Goal: Task Accomplishment & Management: Manage account settings

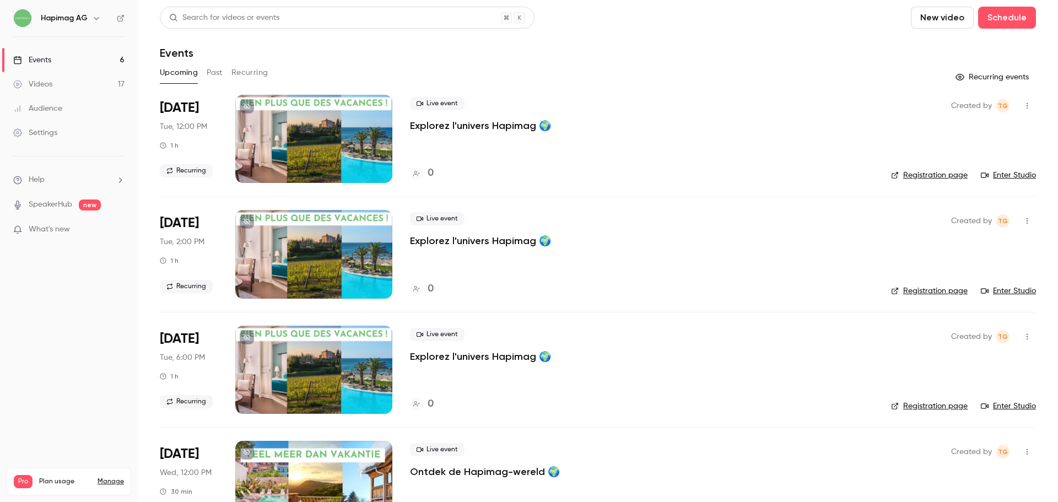
click at [148, 15] on main "Search for videos or events New video Schedule Events Upcoming Past Recurring R…" at bounding box center [598, 251] width 920 height 502
click at [58, 82] on link "Videos 17" at bounding box center [69, 84] width 138 height 24
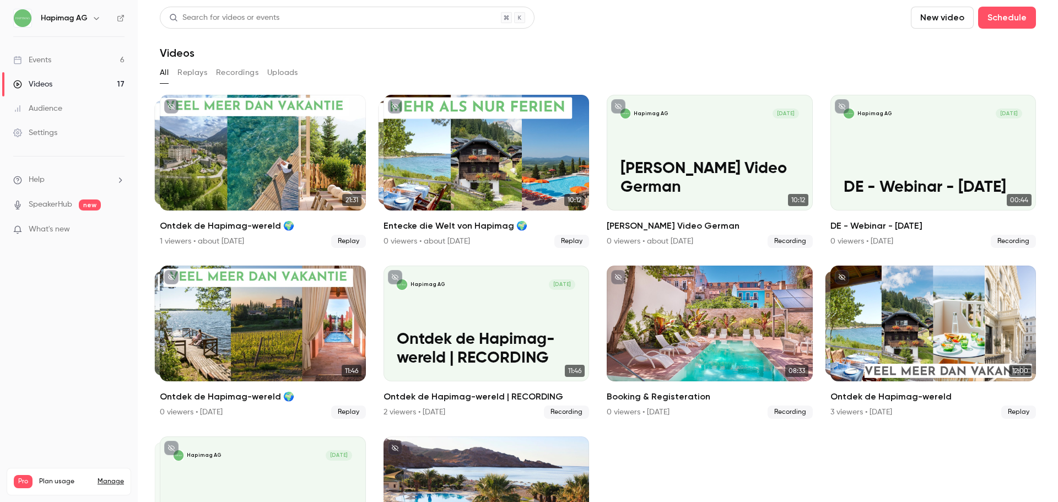
click at [67, 113] on link "Audience" at bounding box center [69, 108] width 138 height 24
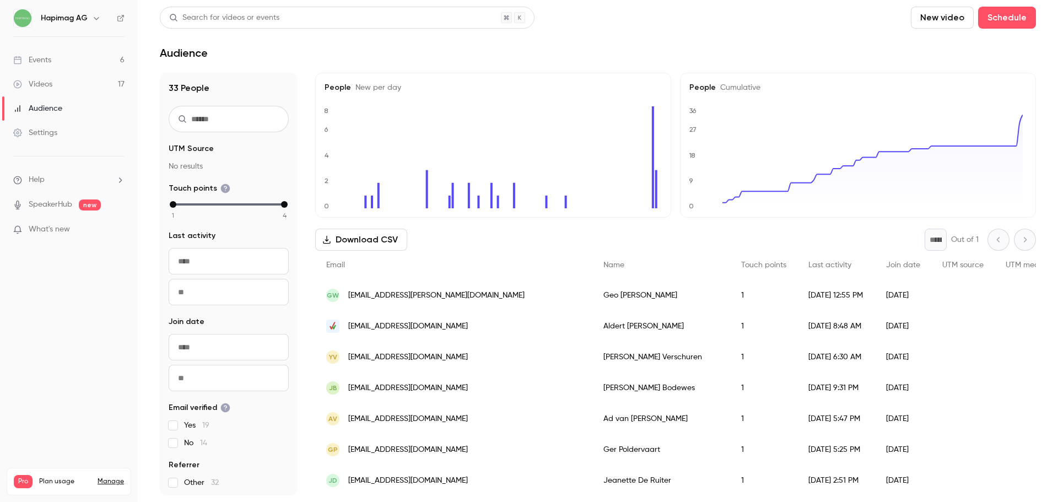
click at [60, 58] on link "Events 6" at bounding box center [69, 60] width 138 height 24
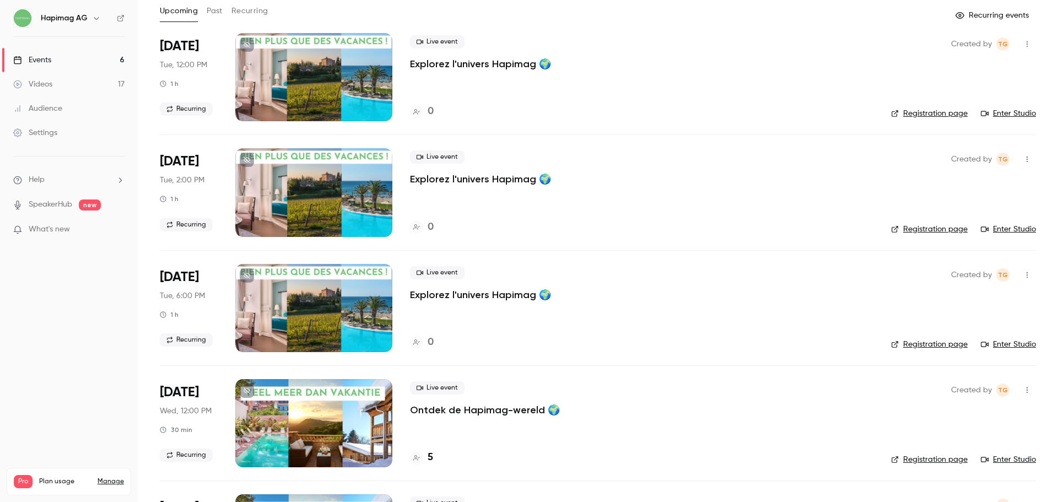
scroll to position [33, 0]
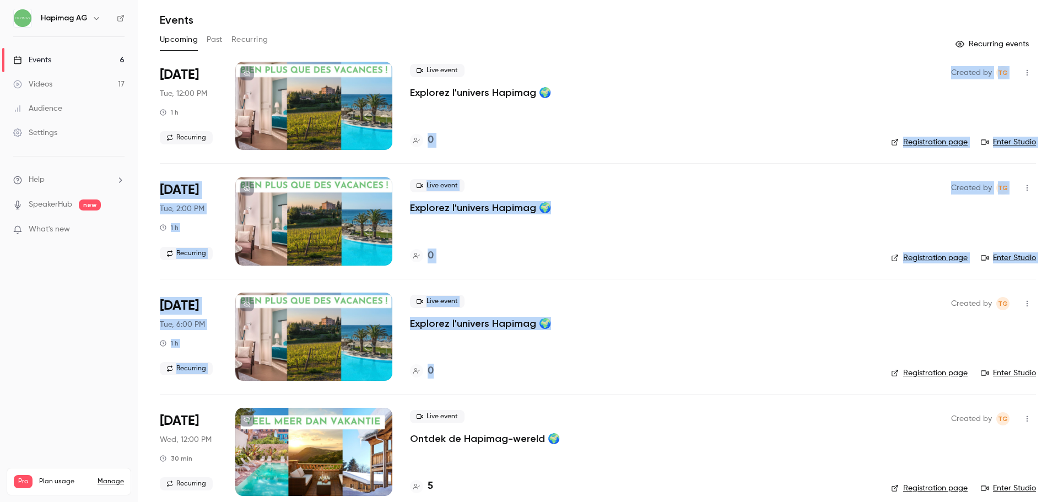
drag, startPoint x: 441, startPoint y: 376, endPoint x: 428, endPoint y: 154, distance: 222.5
click at [428, 154] on ul "[DATE] Tue, 12:00 PM 1 h Recurring Live event Explorez l'univers Hapimag 🌍 0 Cr…" at bounding box center [598, 401] width 876 height 678
click at [468, 145] on div "0" at bounding box center [641, 140] width 463 height 15
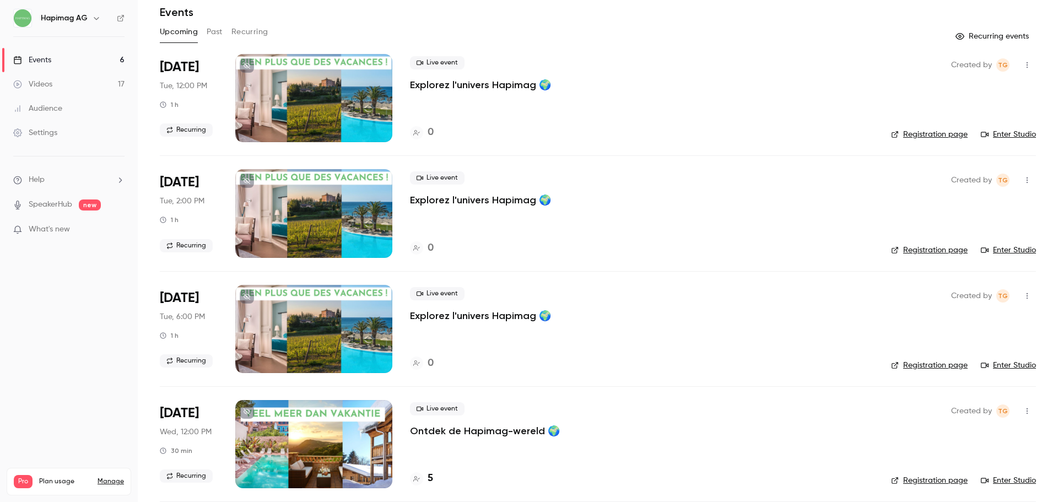
scroll to position [278, 0]
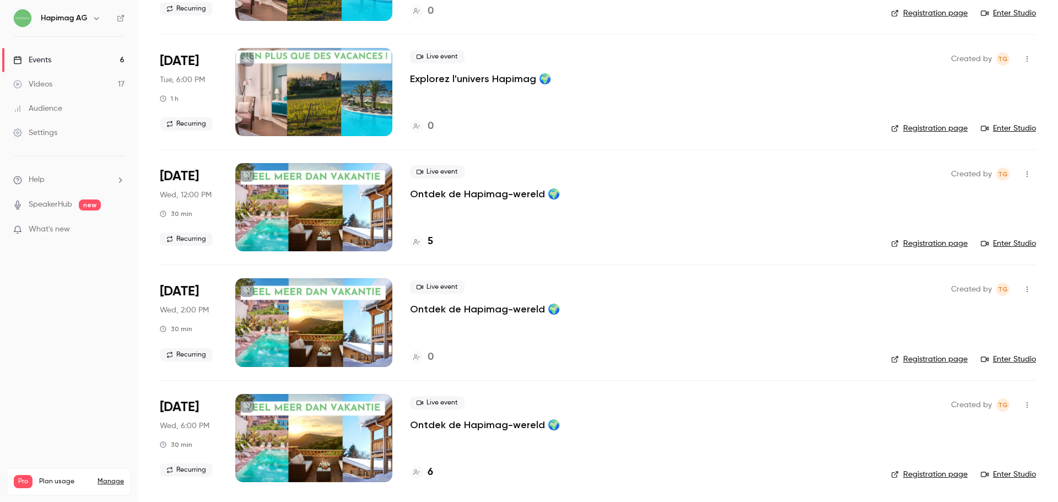
click at [460, 194] on p "Ontdek de Hapimag-wereld 🌍" at bounding box center [485, 193] width 150 height 13
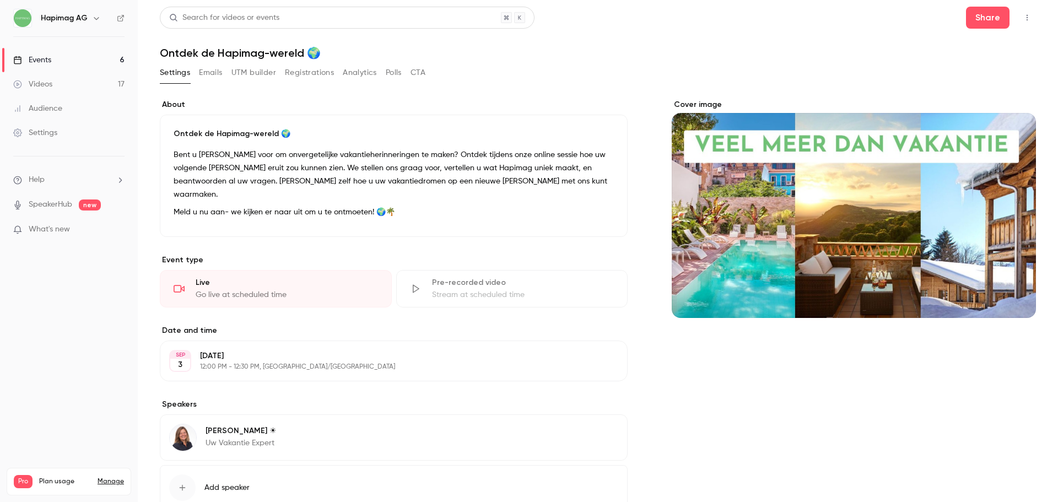
click at [212, 77] on button "Emails" at bounding box center [210, 73] width 23 height 18
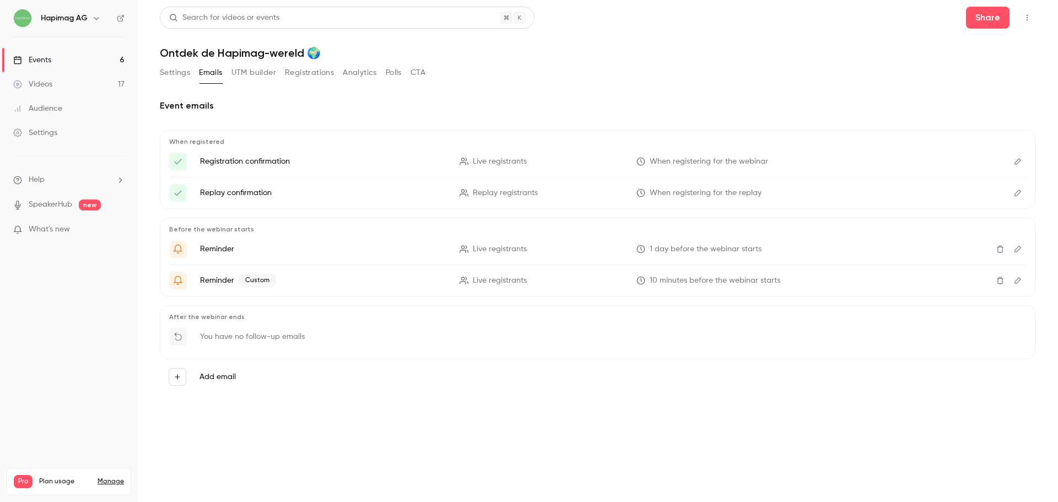
click at [1021, 159] on icon "Edit" at bounding box center [1017, 162] width 9 height 8
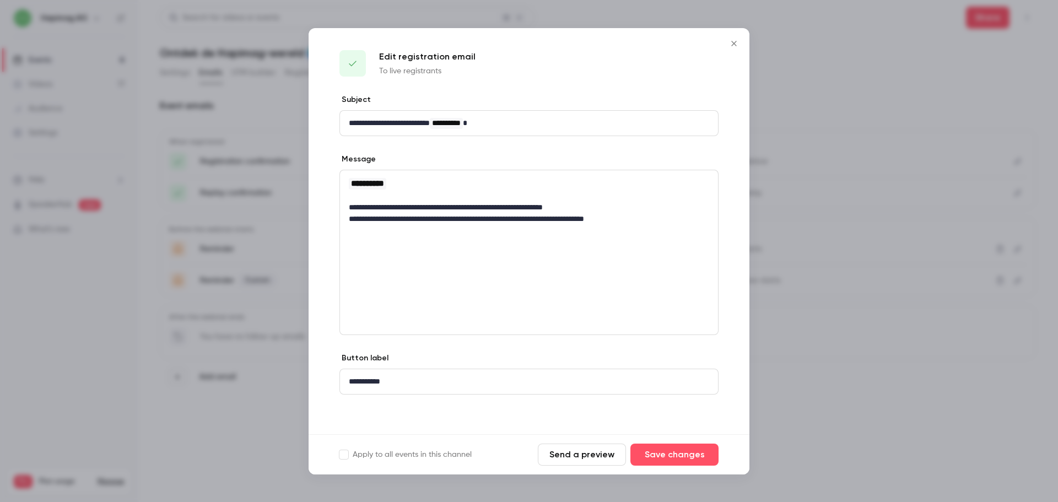
click at [250, 178] on div at bounding box center [529, 251] width 1058 height 502
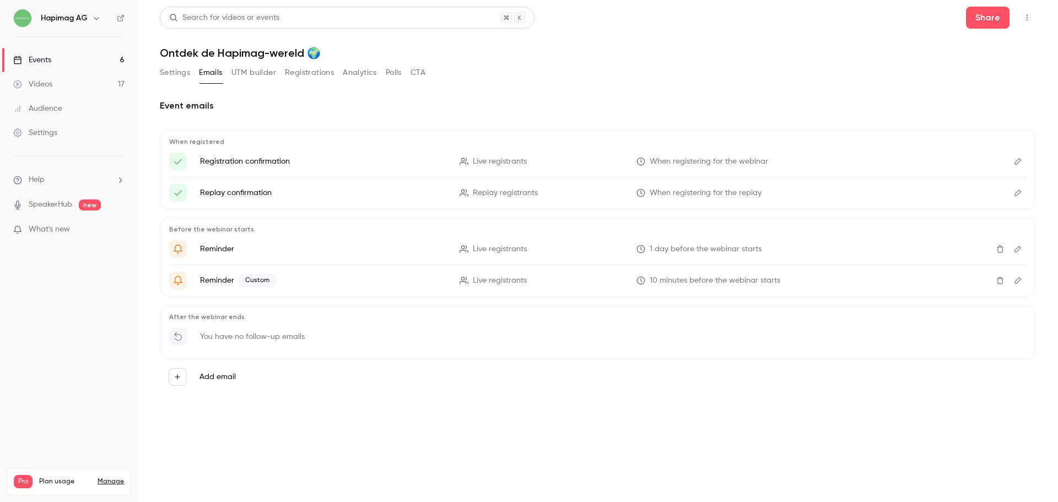
click at [253, 74] on button "UTM builder" at bounding box center [253, 73] width 45 height 18
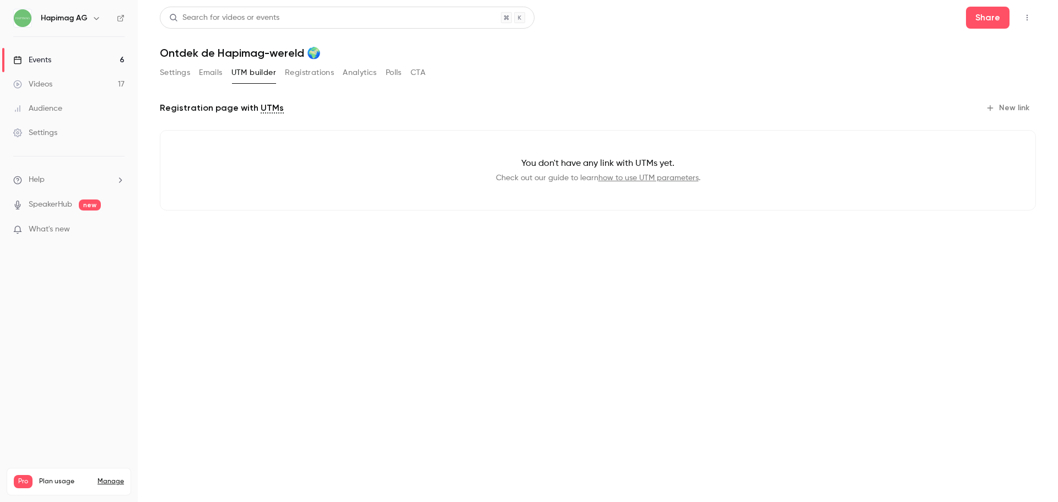
click at [312, 74] on button "Registrations" at bounding box center [309, 73] width 49 height 18
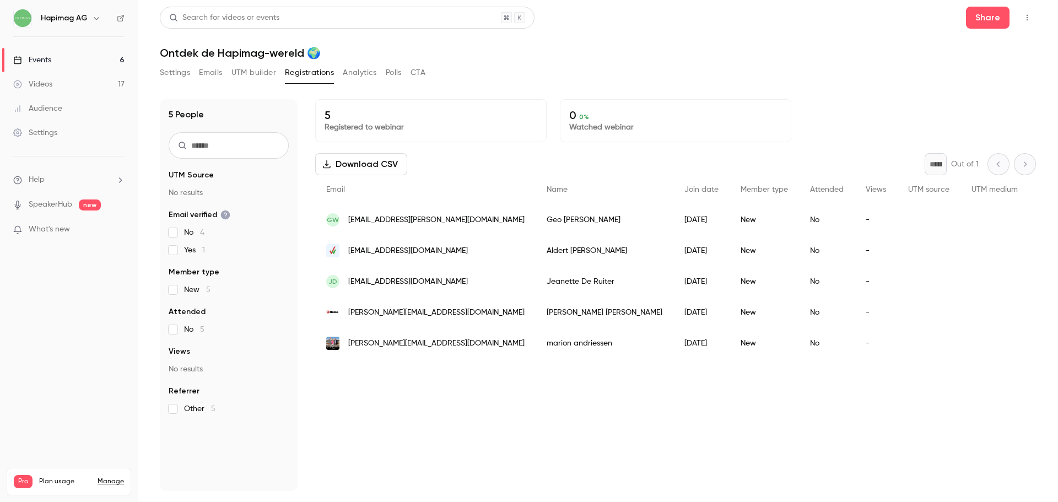
click at [32, 57] on div "Events" at bounding box center [32, 60] width 38 height 11
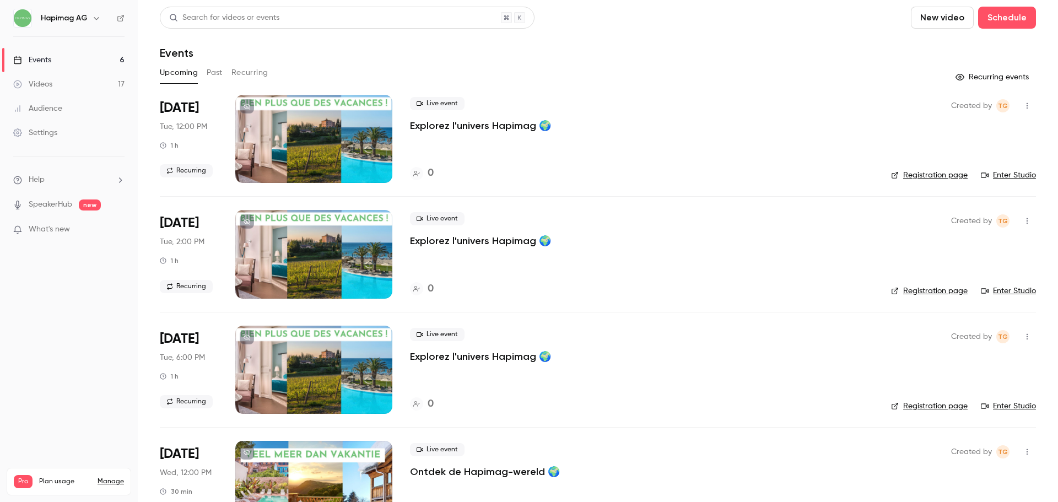
click at [217, 76] on button "Past" at bounding box center [215, 73] width 16 height 18
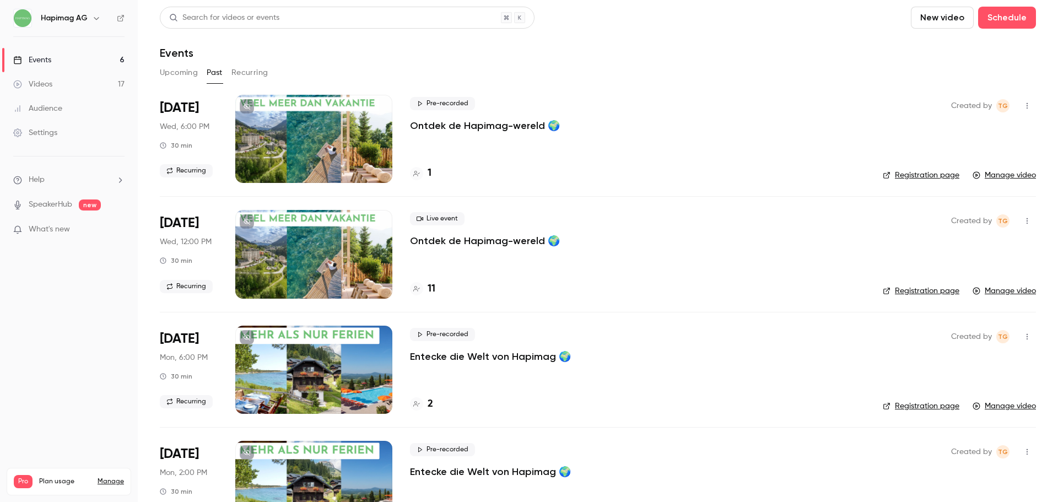
click at [247, 68] on button "Recurring" at bounding box center [249, 73] width 37 height 18
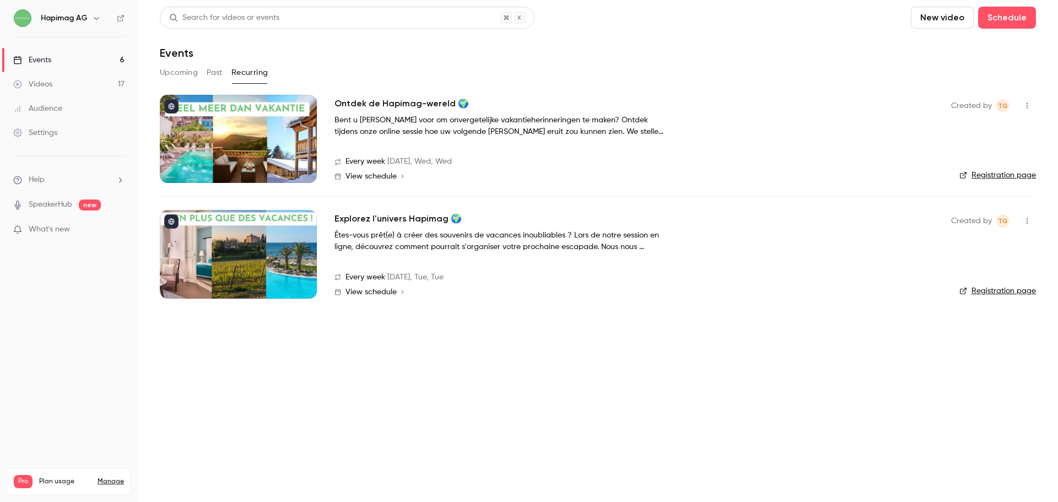
click at [261, 126] on div at bounding box center [238, 139] width 157 height 88
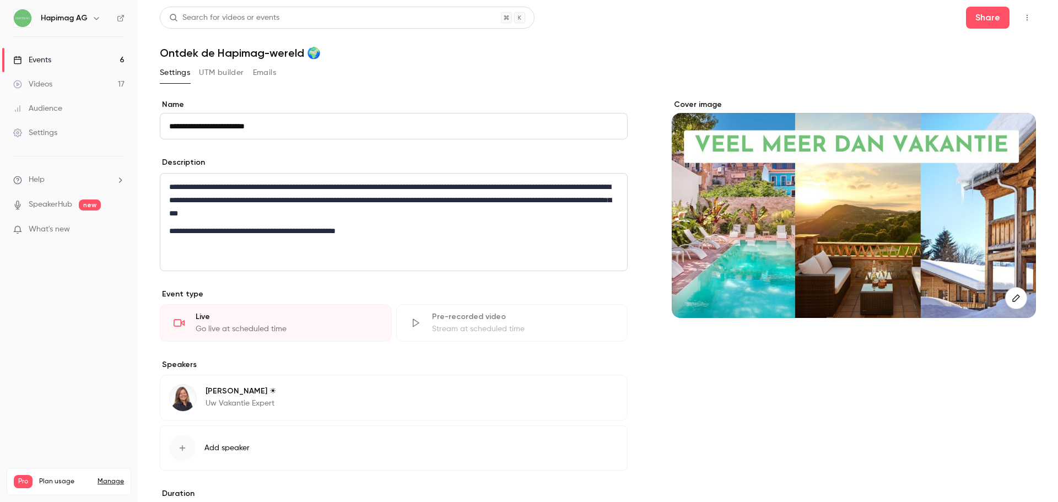
click at [50, 61] on div "Events" at bounding box center [32, 60] width 38 height 11
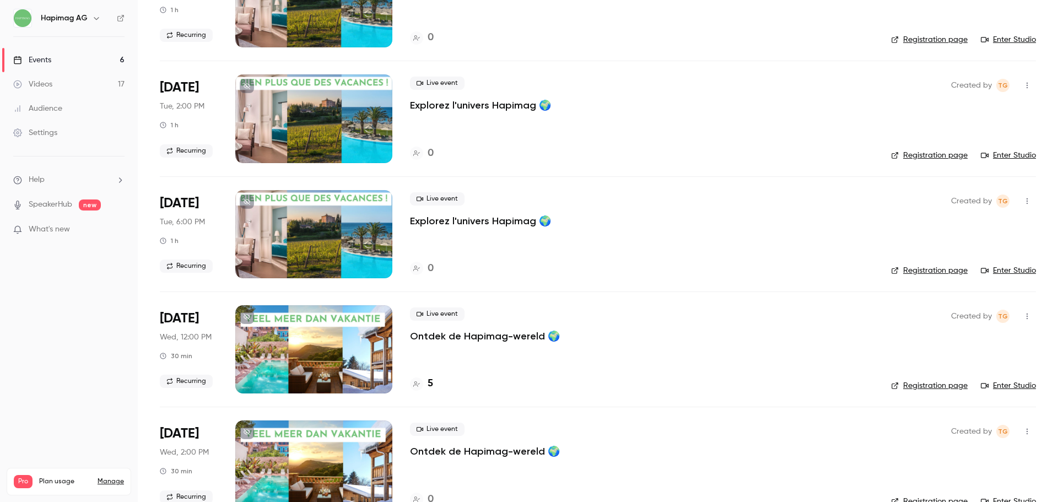
scroll to position [278, 0]
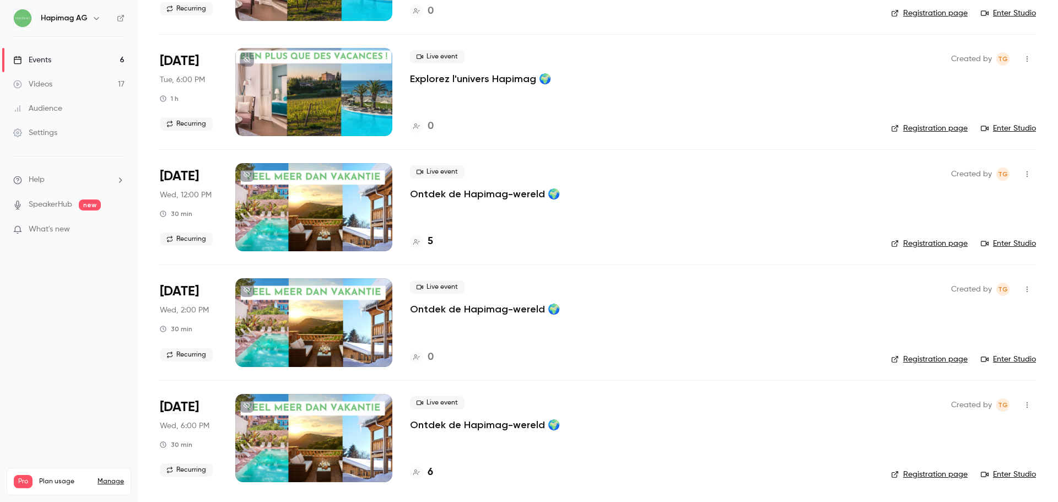
click at [925, 131] on link "Registration page" at bounding box center [929, 128] width 77 height 11
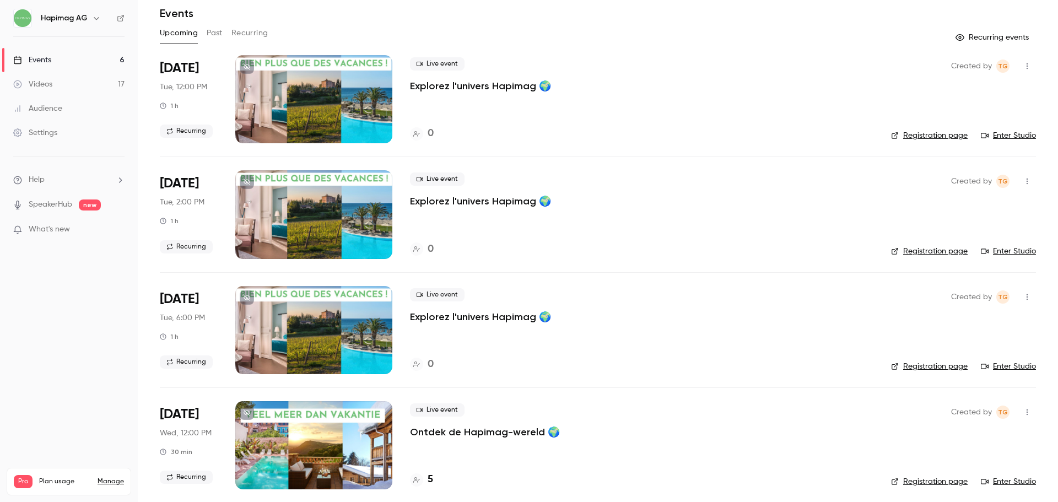
scroll to position [39, 0]
click at [251, 36] on button "Recurring" at bounding box center [249, 34] width 37 height 18
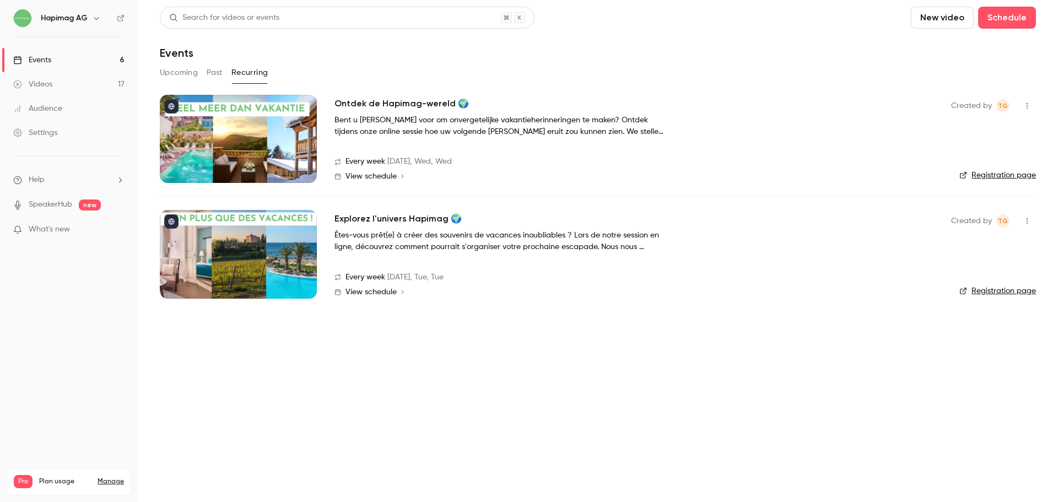
click at [1008, 175] on link "Registration page" at bounding box center [997, 175] width 77 height 11
click at [64, 65] on link "Events 6" at bounding box center [69, 60] width 138 height 24
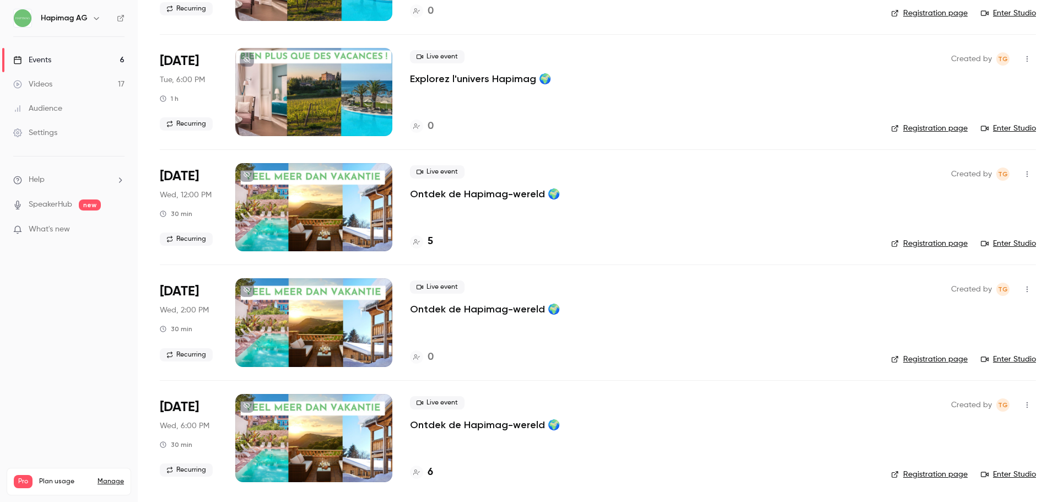
scroll to position [225, 0]
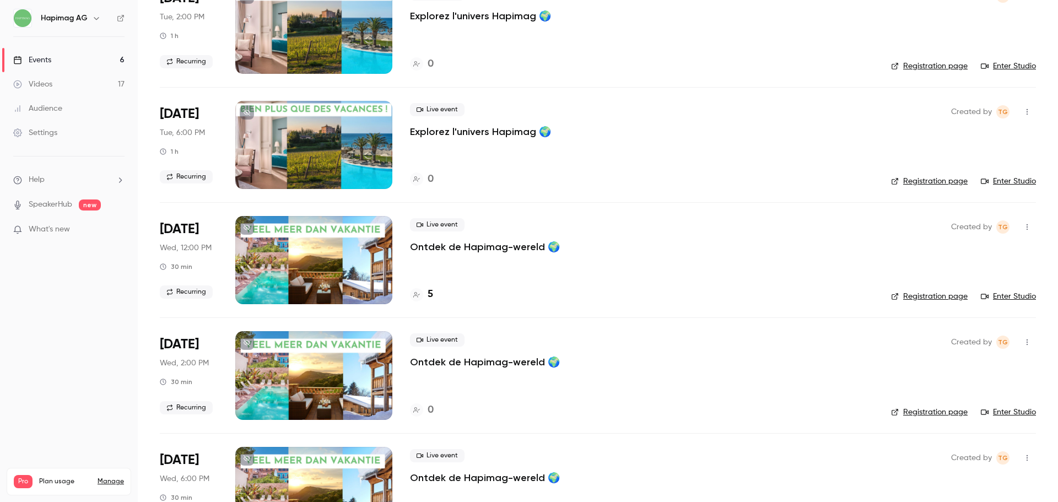
click at [460, 247] on p "Ontdek de Hapimag-wereld 🌍" at bounding box center [485, 246] width 150 height 13
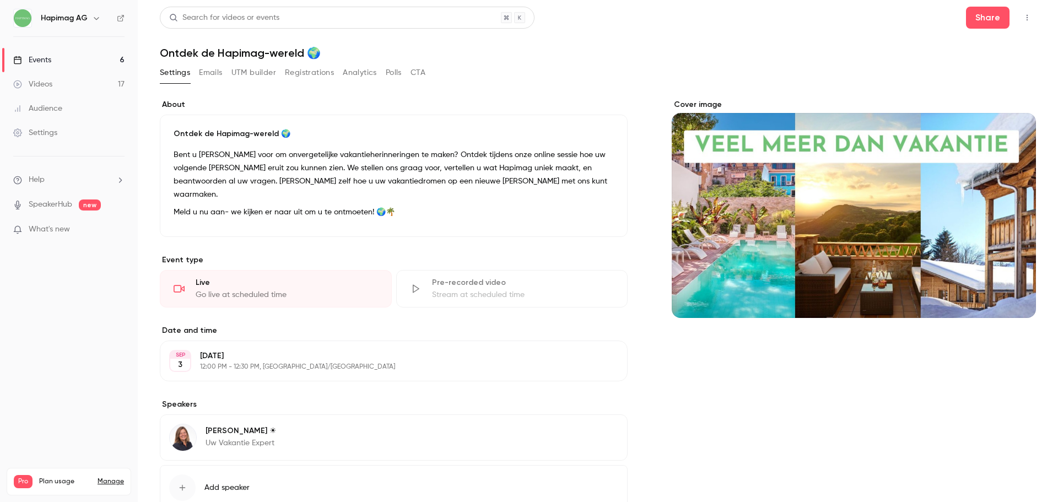
click at [307, 74] on button "Registrations" at bounding box center [309, 73] width 49 height 18
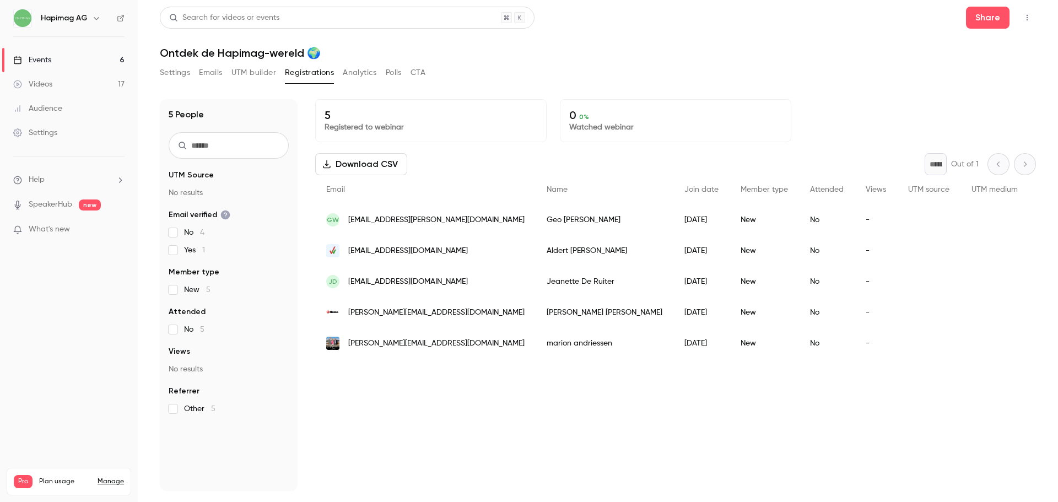
click at [59, 58] on link "Events 6" at bounding box center [69, 60] width 138 height 24
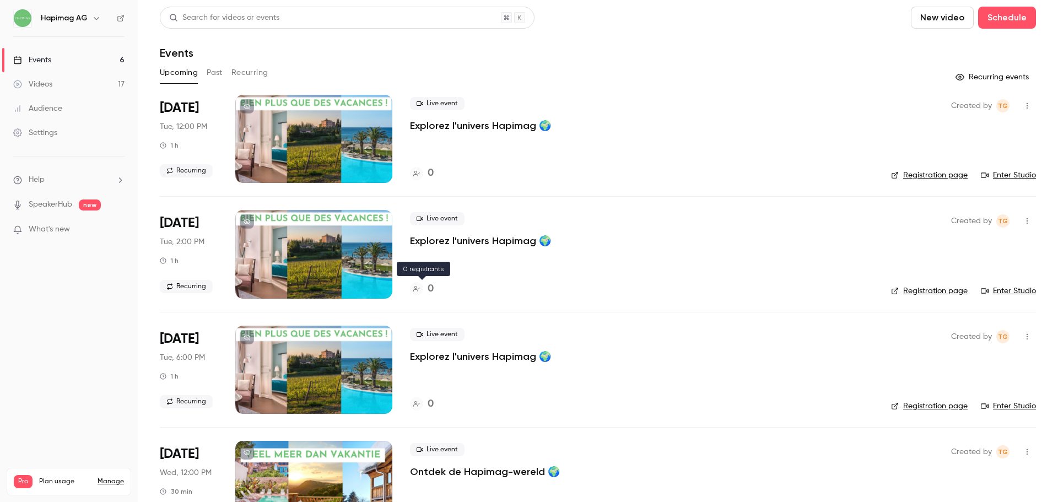
click at [429, 290] on h4 "0" at bounding box center [431, 289] width 6 height 15
click at [150, 209] on main "Search for videos or events New video Schedule Events Upcoming Past Recurring R…" at bounding box center [598, 251] width 920 height 502
